Goal: Check status

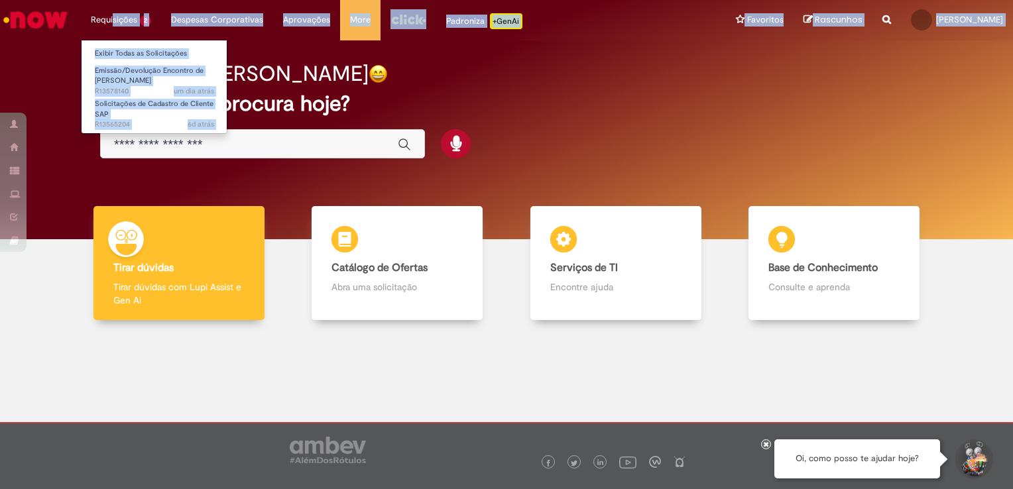
drag, startPoint x: 119, startPoint y: 34, endPoint x: 111, endPoint y: 22, distance: 14.3
click at [111, 23] on div "Pular para o conteúdo da página Requisições 2 Exibir Todas as Solicitações Emis…" at bounding box center [506, 244] width 1013 height 489
click at [111, 22] on li "Requisições 2 Exibir Todas as Solicitações Emissão/Devolução Encontro de Contas…" at bounding box center [121, 20] width 80 height 40
click at [154, 75] on link "Emissão/Devolução Encontro de Contas Fornecedor um dia atrás um dia atrás R1357…" at bounding box center [155, 78] width 146 height 28
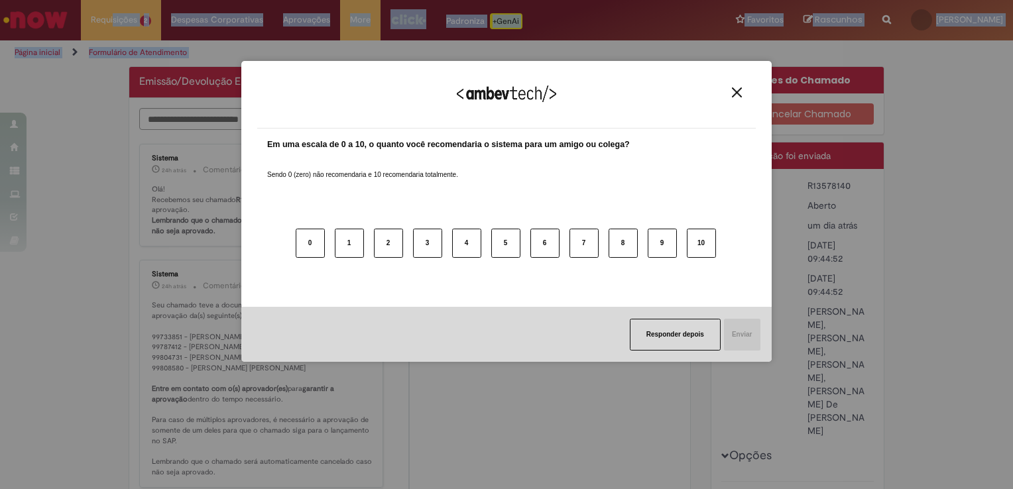
click at [735, 89] on img "Close" at bounding box center [737, 92] width 10 height 10
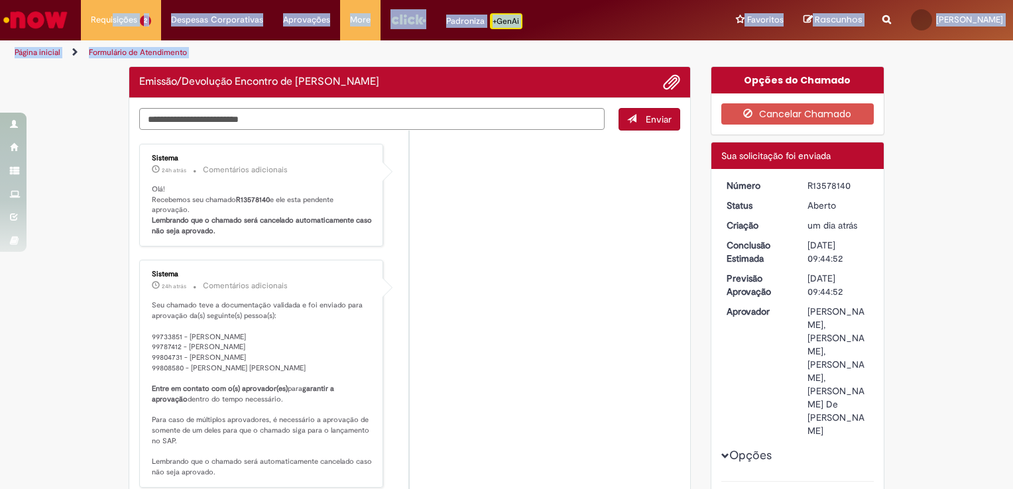
click at [647, 337] on li "Sistema 24h atrás 24 horas atrás Comentários adicionais Seu chamado teve a docu…" at bounding box center [409, 374] width 541 height 228
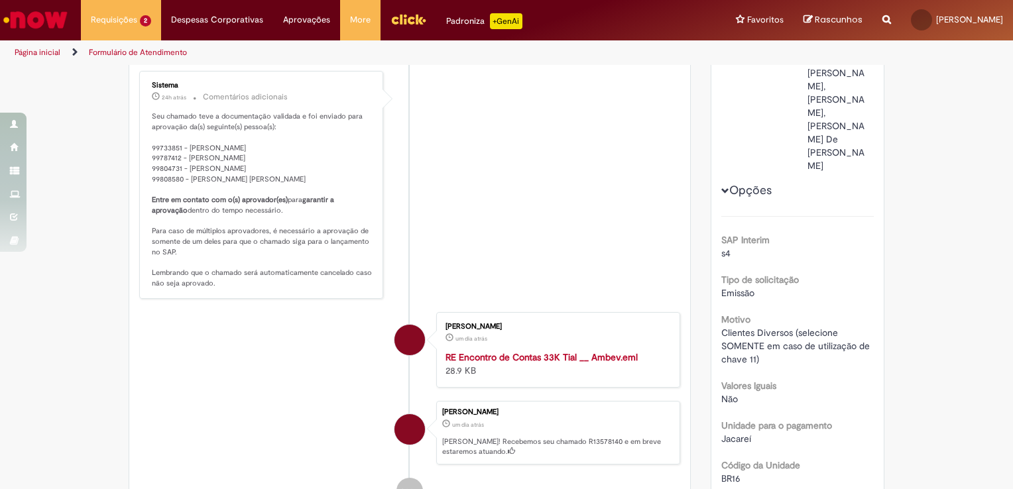
scroll to position [265, 0]
drag, startPoint x: 196, startPoint y: 146, endPoint x: 343, endPoint y: 178, distance: 149.7
click at [343, 178] on p "Seu chamado teve a documentação validada e foi enviado para aprovação da(s) seg…" at bounding box center [262, 199] width 221 height 177
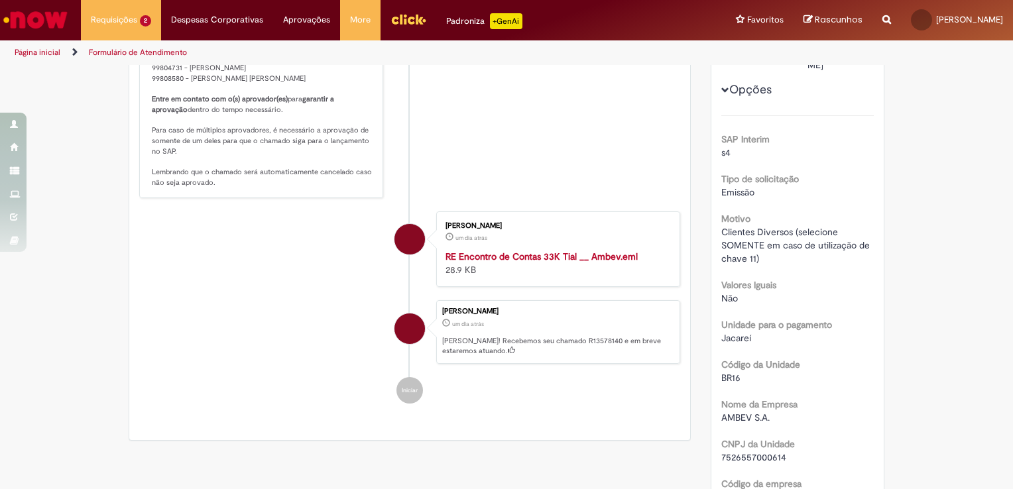
scroll to position [398, 0]
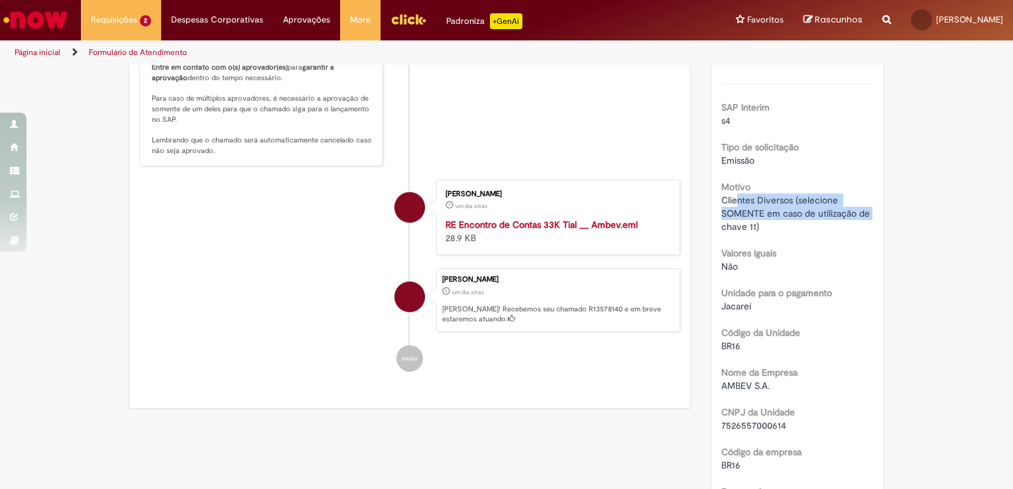
drag, startPoint x: 861, startPoint y: 261, endPoint x: 893, endPoint y: 266, distance: 32.8
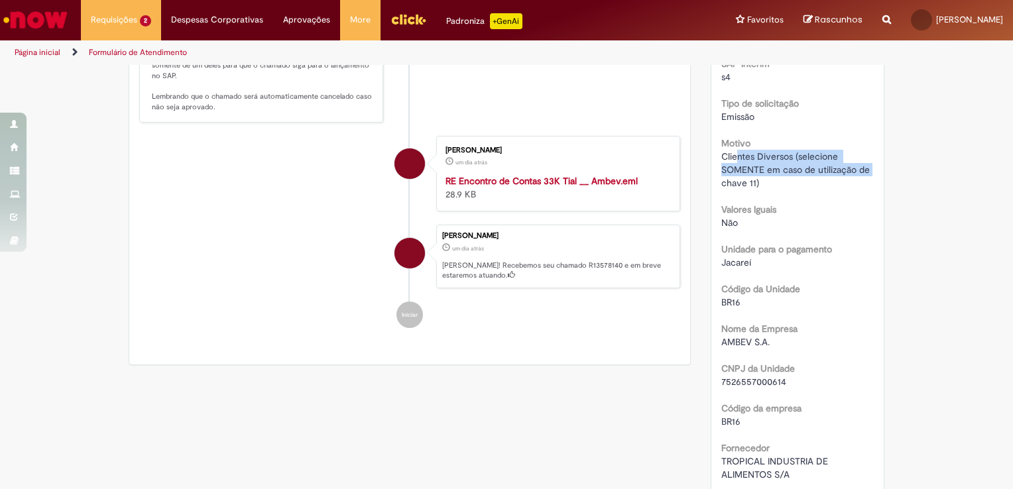
scroll to position [464, 0]
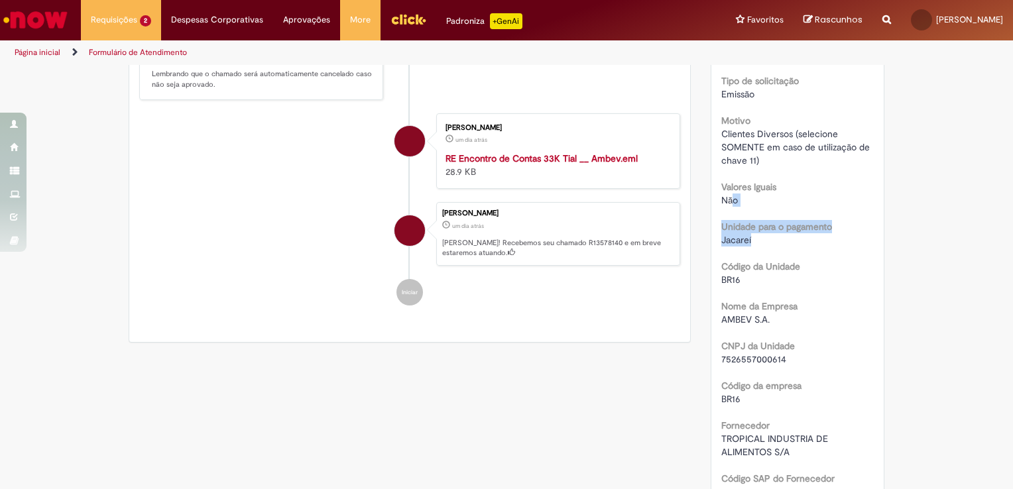
drag, startPoint x: 725, startPoint y: 251, endPoint x: 807, endPoint y: 297, distance: 93.8
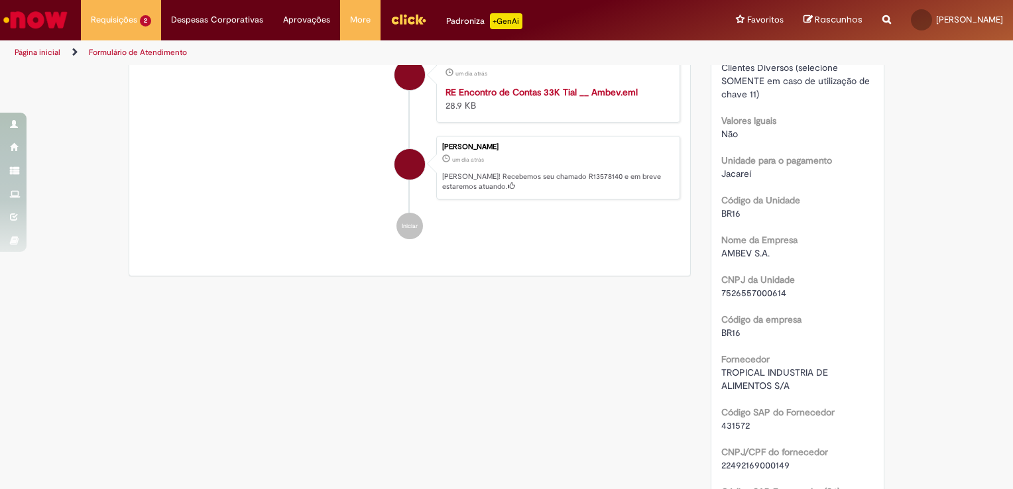
click at [833, 260] on div "Nome da Empresa AMBEV S.A." at bounding box center [797, 245] width 153 height 30
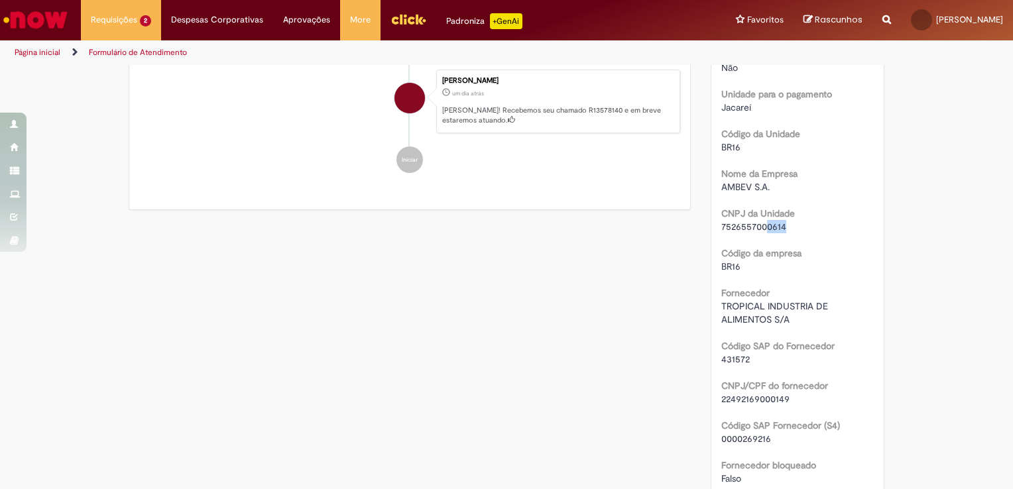
drag, startPoint x: 776, startPoint y: 277, endPoint x: 830, endPoint y: 282, distance: 53.9
click at [830, 233] on div "7526557000614" at bounding box center [797, 226] width 153 height 13
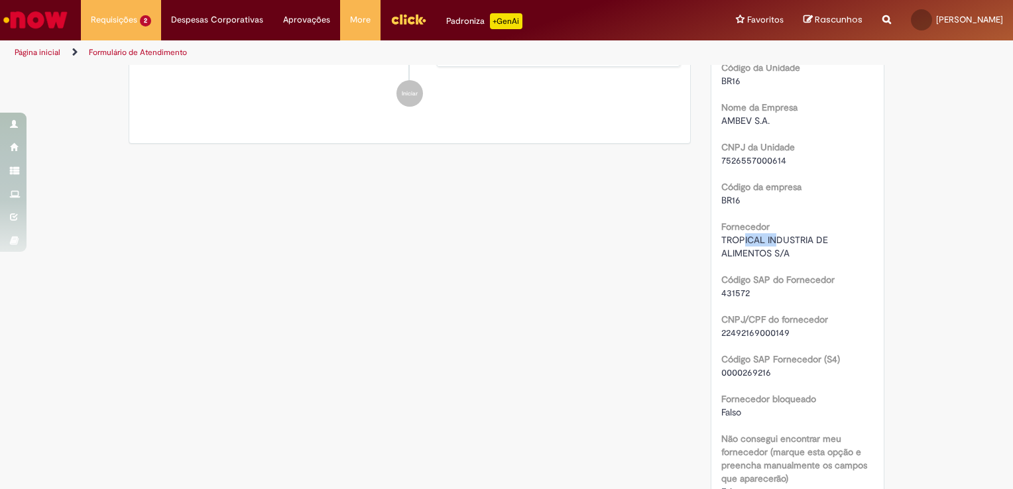
drag, startPoint x: 738, startPoint y: 290, endPoint x: 829, endPoint y: 290, distance: 91.5
click at [829, 260] on div "TROPICAL INDUSTRIA DE ALIMENTOS S/A" at bounding box center [797, 246] width 153 height 27
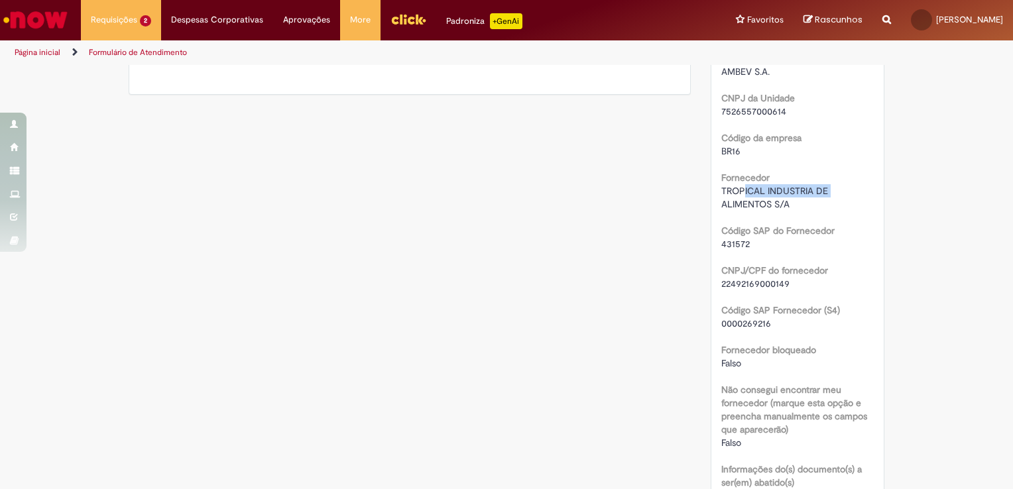
scroll to position [795, 0]
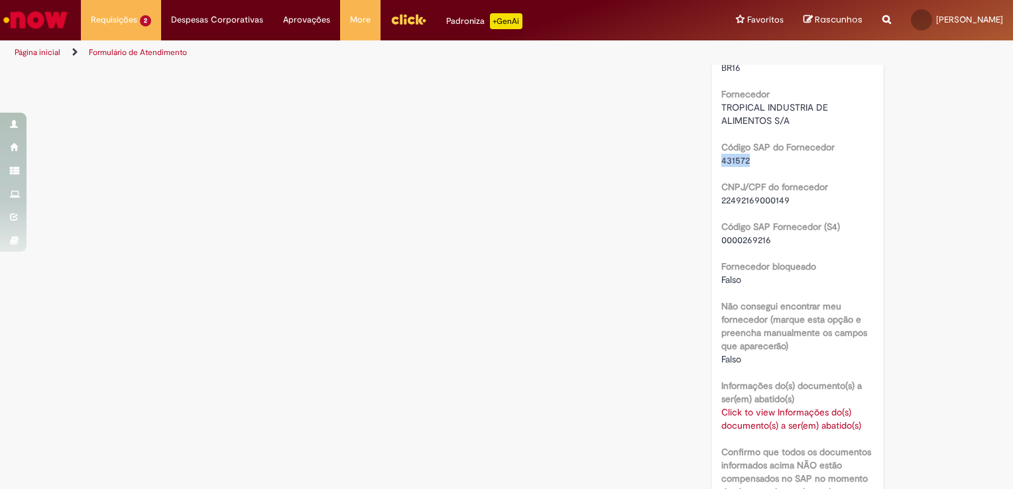
drag, startPoint x: 718, startPoint y: 211, endPoint x: 774, endPoint y: 218, distance: 56.1
click at [774, 167] on div "431572" at bounding box center [797, 160] width 153 height 13
drag, startPoint x: 774, startPoint y: 218, endPoint x: 806, endPoint y: 296, distance: 83.8
click at [806, 247] on div "0000269216" at bounding box center [797, 239] width 153 height 13
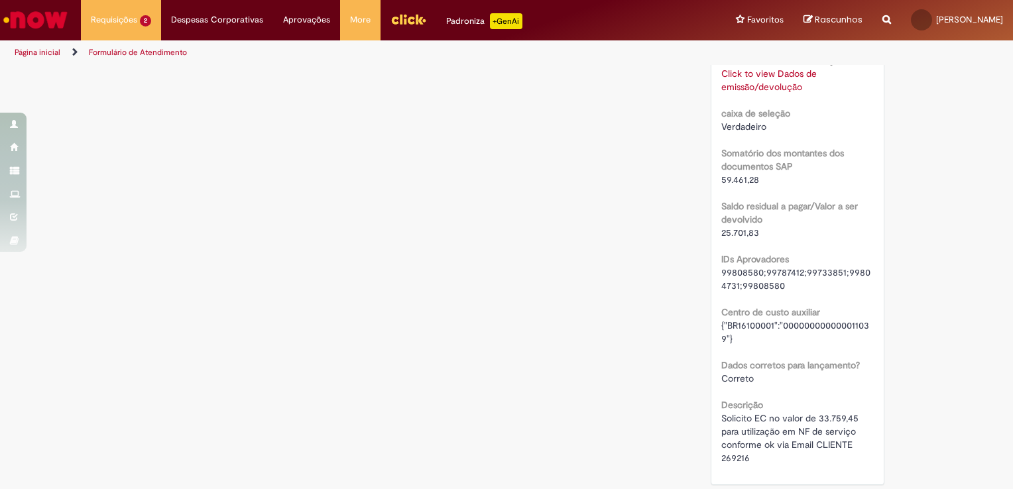
scroll to position [1326, 0]
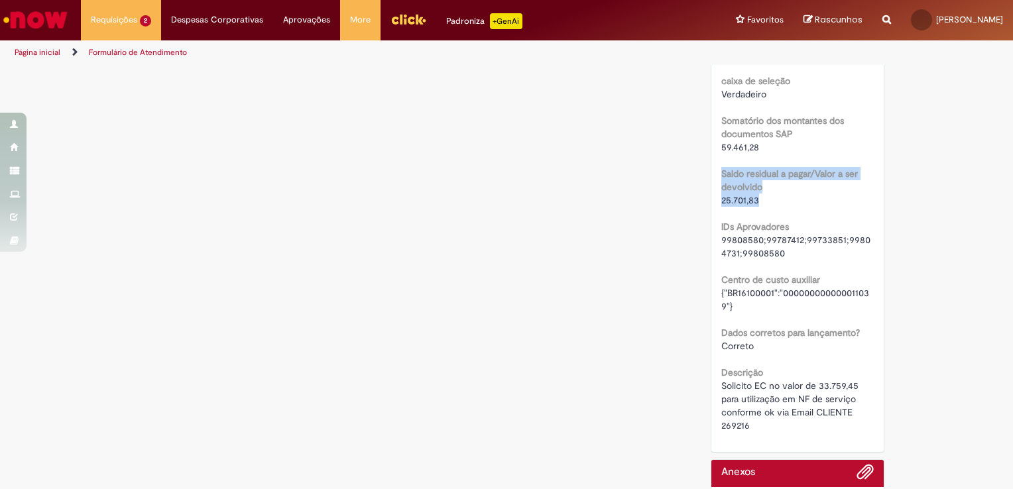
drag, startPoint x: 774, startPoint y: 253, endPoint x: 703, endPoint y: 233, distance: 74.3
drag, startPoint x: 703, startPoint y: 233, endPoint x: 901, endPoint y: 262, distance: 200.2
drag, startPoint x: 763, startPoint y: 201, endPoint x: 690, endPoint y: 201, distance: 72.9
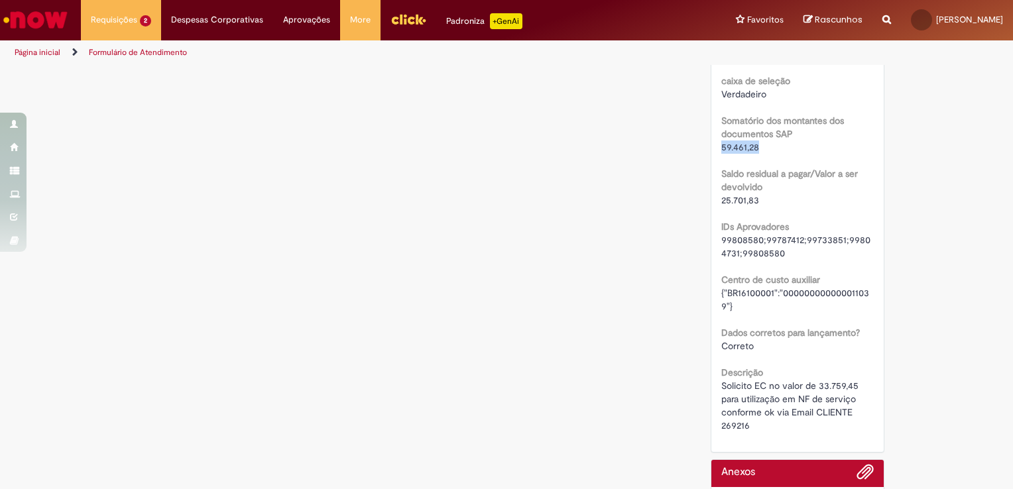
drag, startPoint x: 690, startPoint y: 201, endPoint x: 710, endPoint y: 253, distance: 55.4
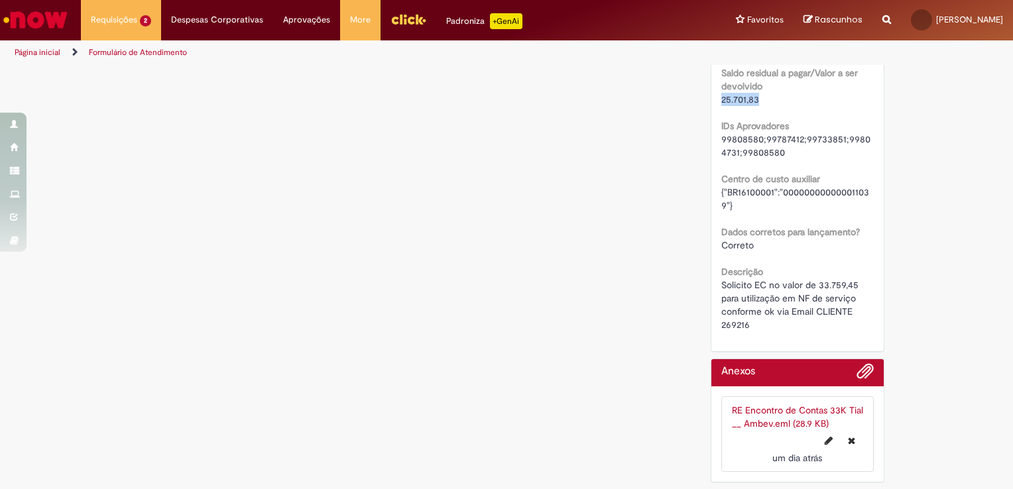
scroll to position [1458, 0]
click at [838, 211] on span "{"BR16100001":"000000000000011039"}" at bounding box center [795, 198] width 148 height 25
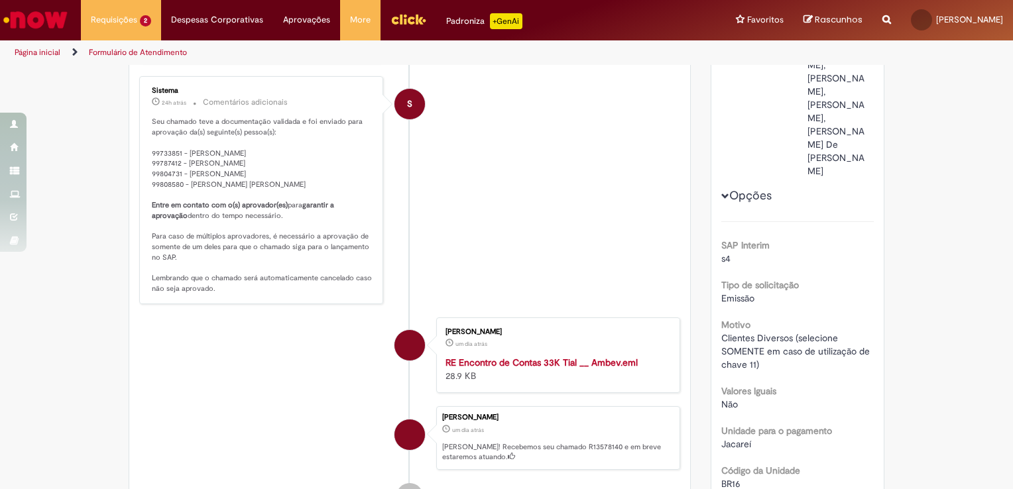
scroll to position [218, 0]
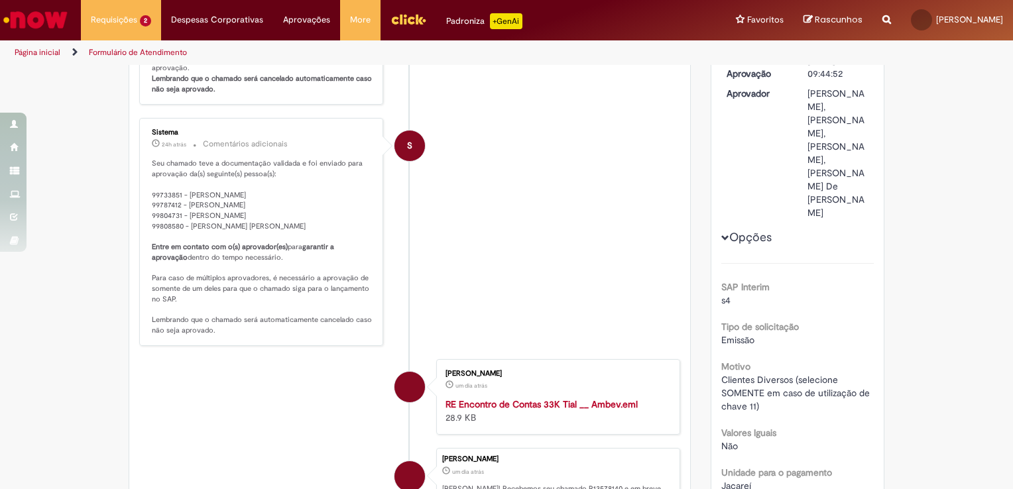
drag, startPoint x: 188, startPoint y: 225, endPoint x: 319, endPoint y: 225, distance: 131.2
click at [319, 225] on p "Seu chamado teve a documentação validada e foi enviado para aprovação da(s) seg…" at bounding box center [262, 246] width 221 height 177
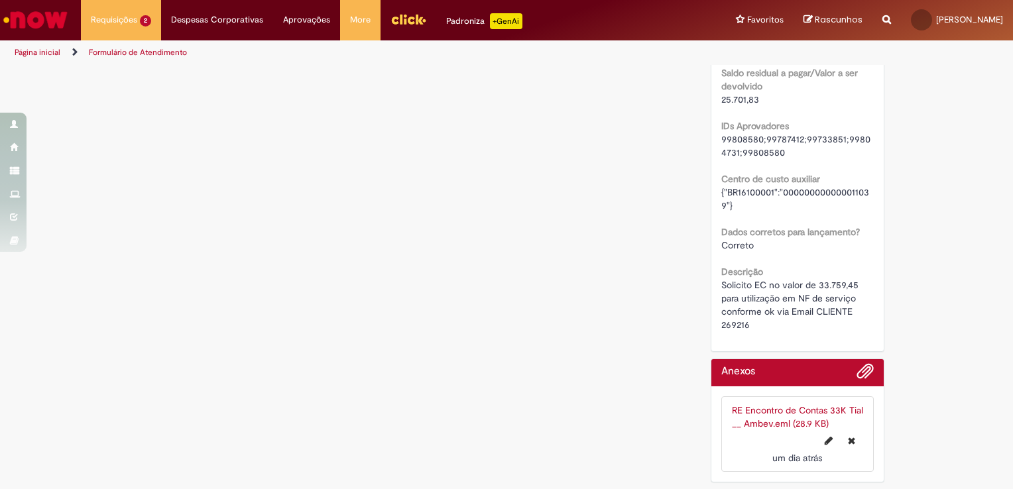
scroll to position [1477, 0]
click at [771, 414] on link "RE Encontro de Contas 33K Tial __ Ambev.eml (28.9 KB)" at bounding box center [797, 416] width 131 height 25
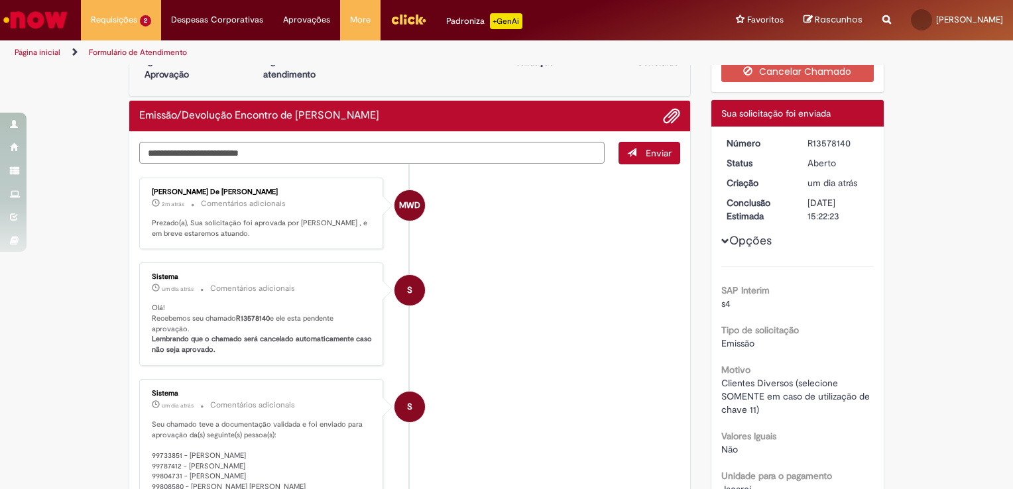
scroll to position [19, 0]
